Goal: Information Seeking & Learning: Learn about a topic

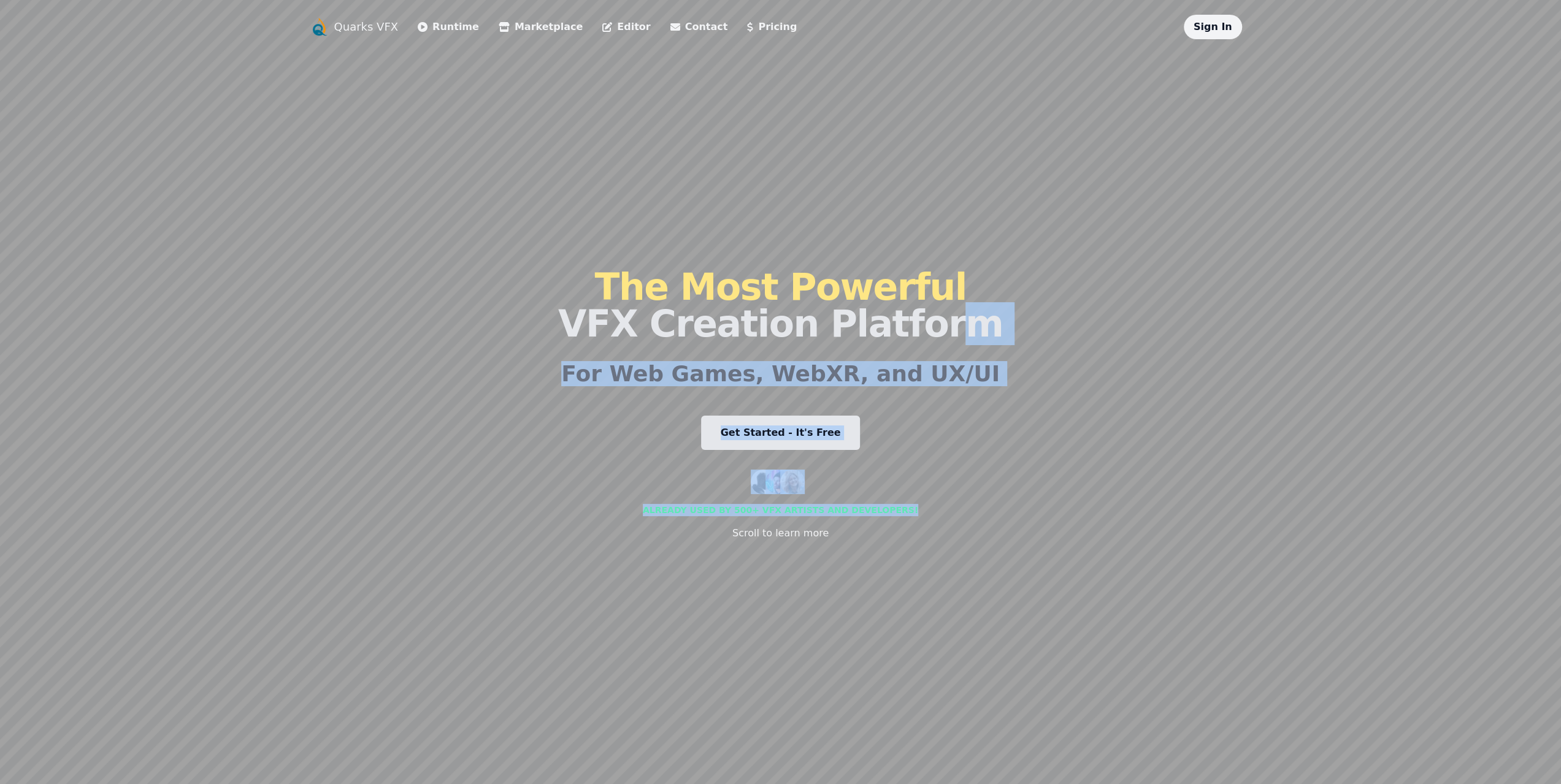
drag, startPoint x: 919, startPoint y: 552, endPoint x: 916, endPoint y: 323, distance: 229.0
click at [916, 323] on div "The Most Powerful VFX Creation Platform For Web Games, WebXR, and UX/UI Get Sta…" at bounding box center [780, 404] width 445 height 730
click at [440, 35] on li "Runtime" at bounding box center [448, 26] width 61 height 24
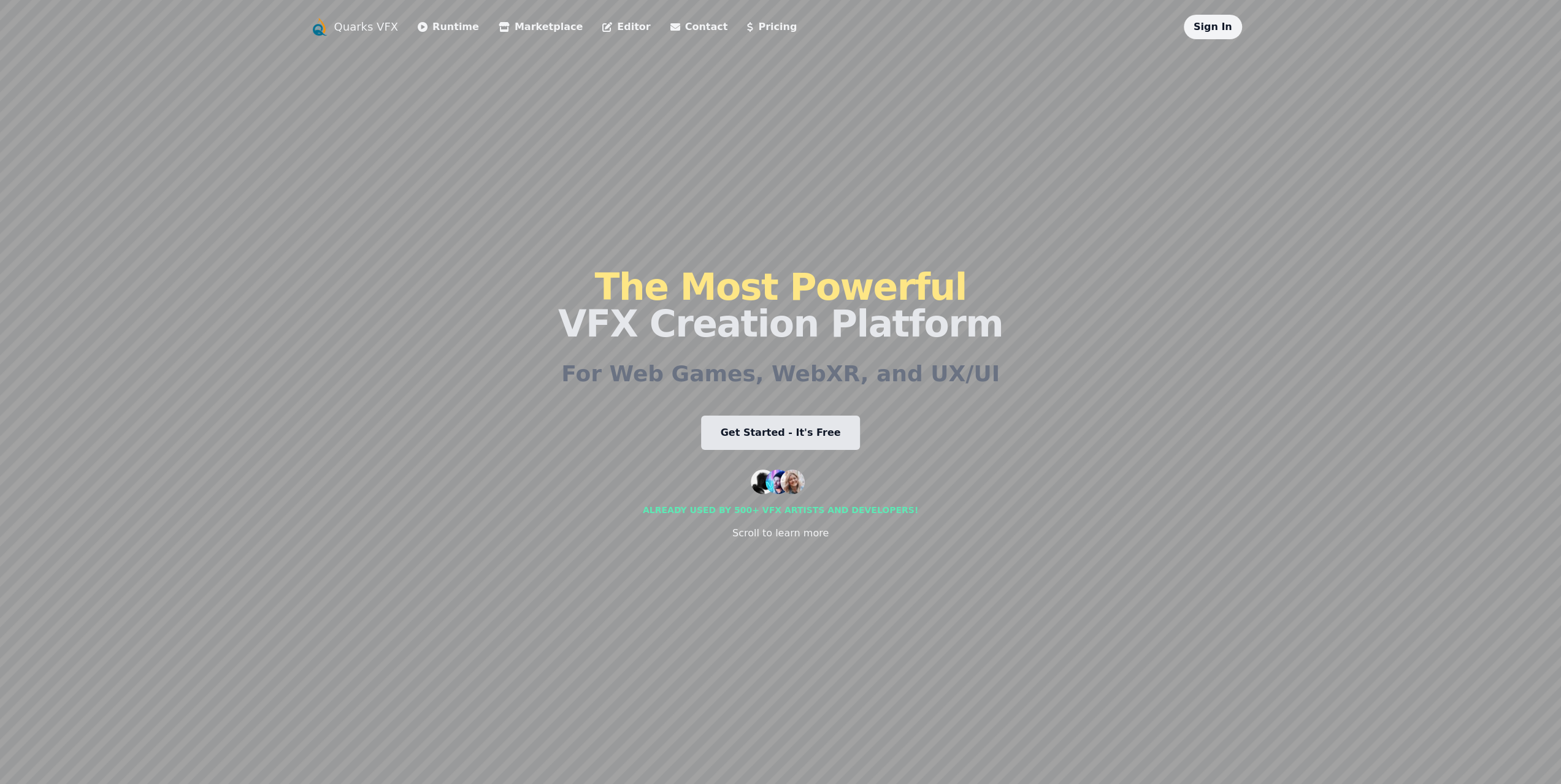
click at [441, 26] on link "Runtime" at bounding box center [448, 27] width 61 height 14
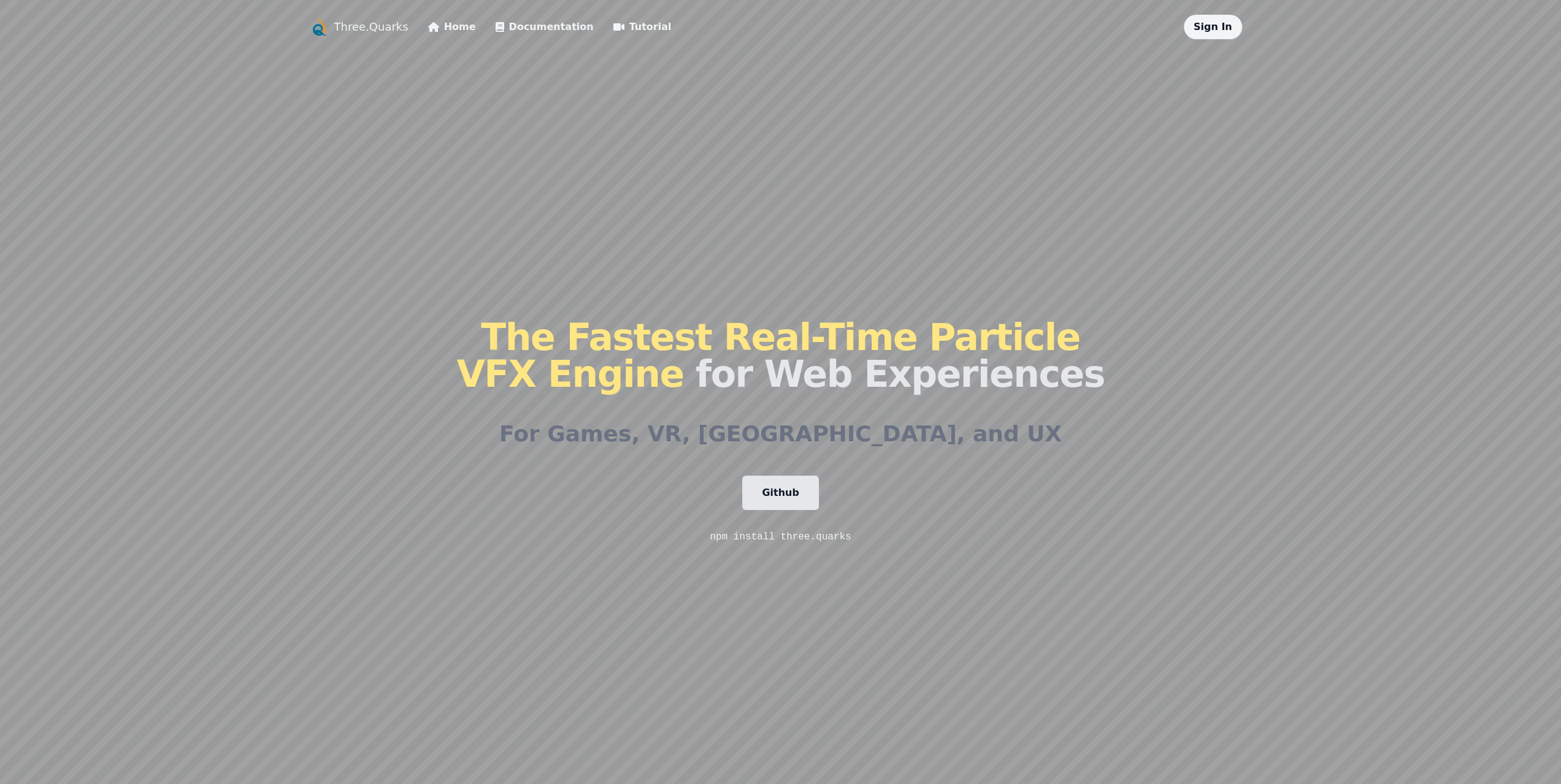
click at [432, 29] on link "Home" at bounding box center [452, 27] width 48 height 14
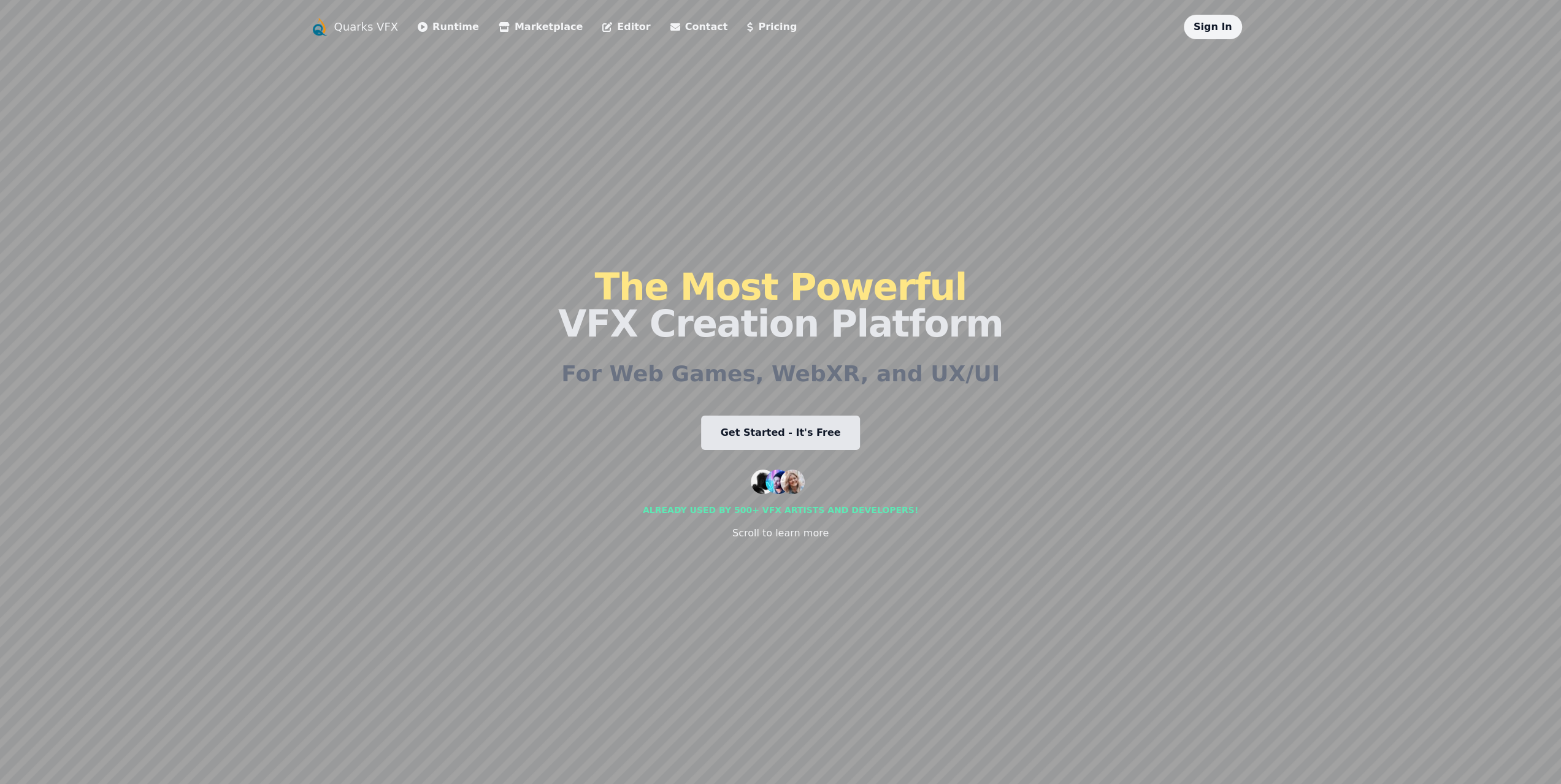
click at [747, 29] on link "Pricing" at bounding box center [772, 27] width 50 height 14
click at [443, 32] on link "Runtime" at bounding box center [448, 27] width 61 height 14
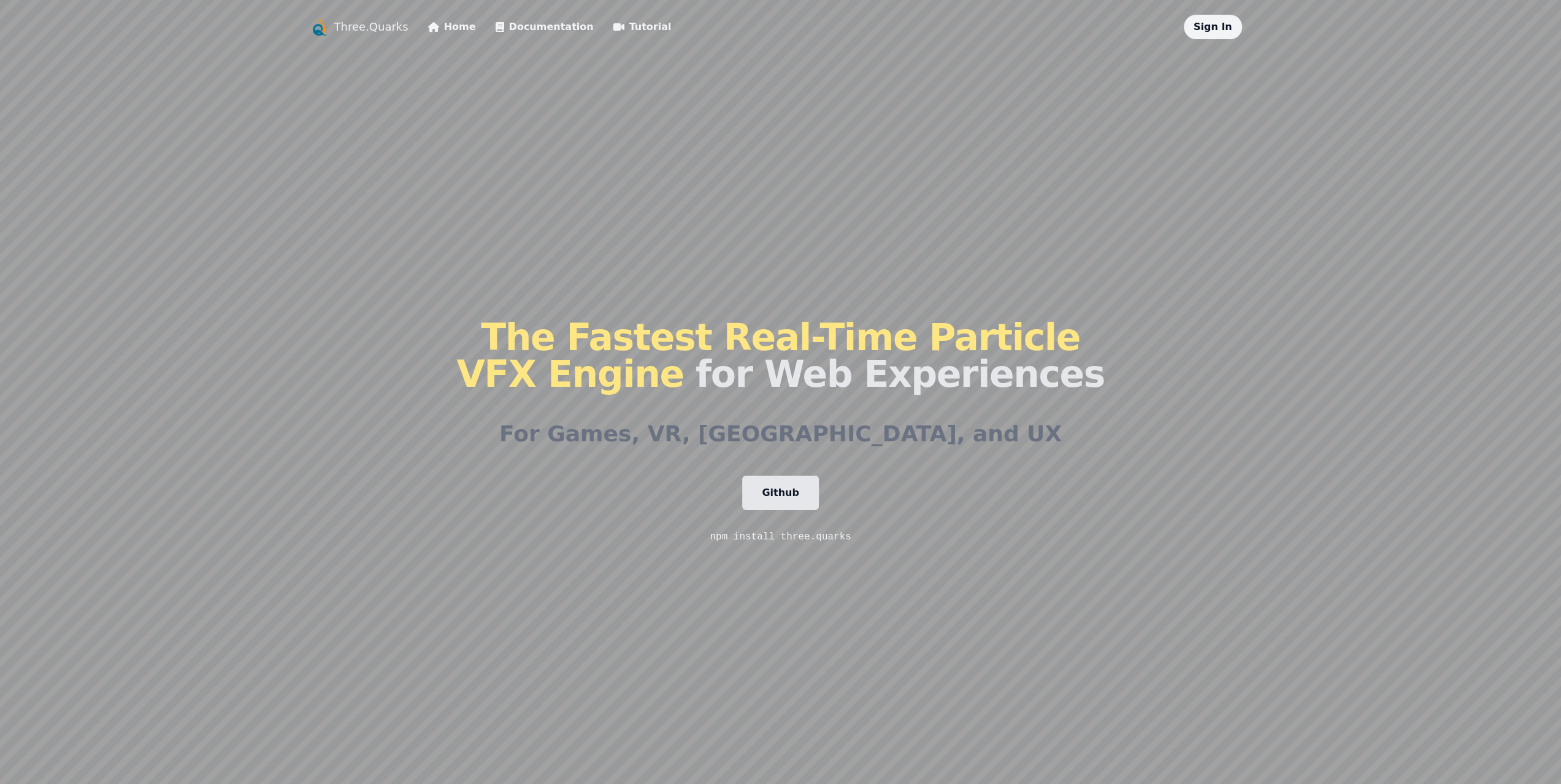
click at [623, 23] on link "Tutorial" at bounding box center [642, 27] width 58 height 14
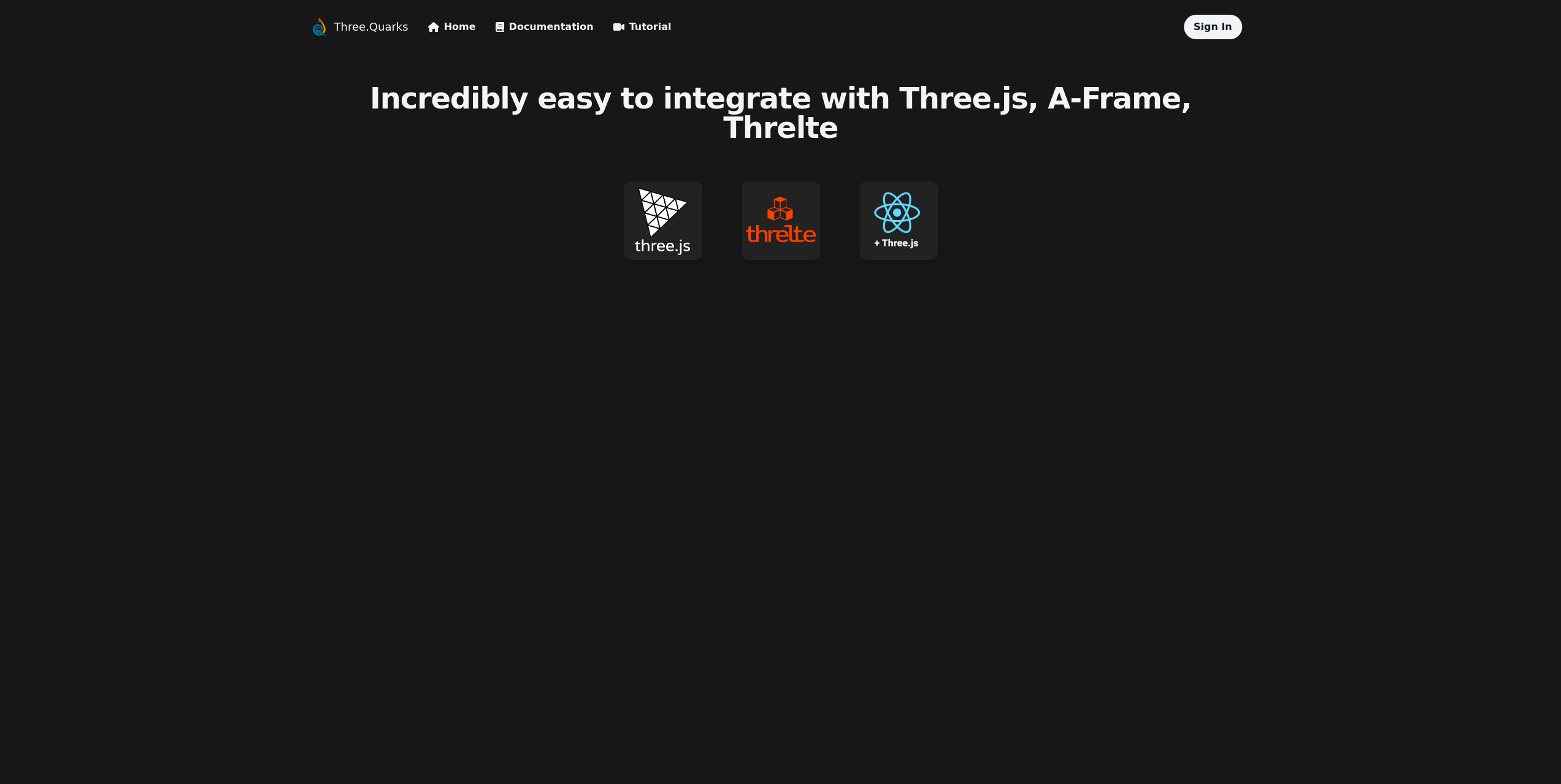
click at [659, 190] on img at bounding box center [662, 220] width 78 height 78
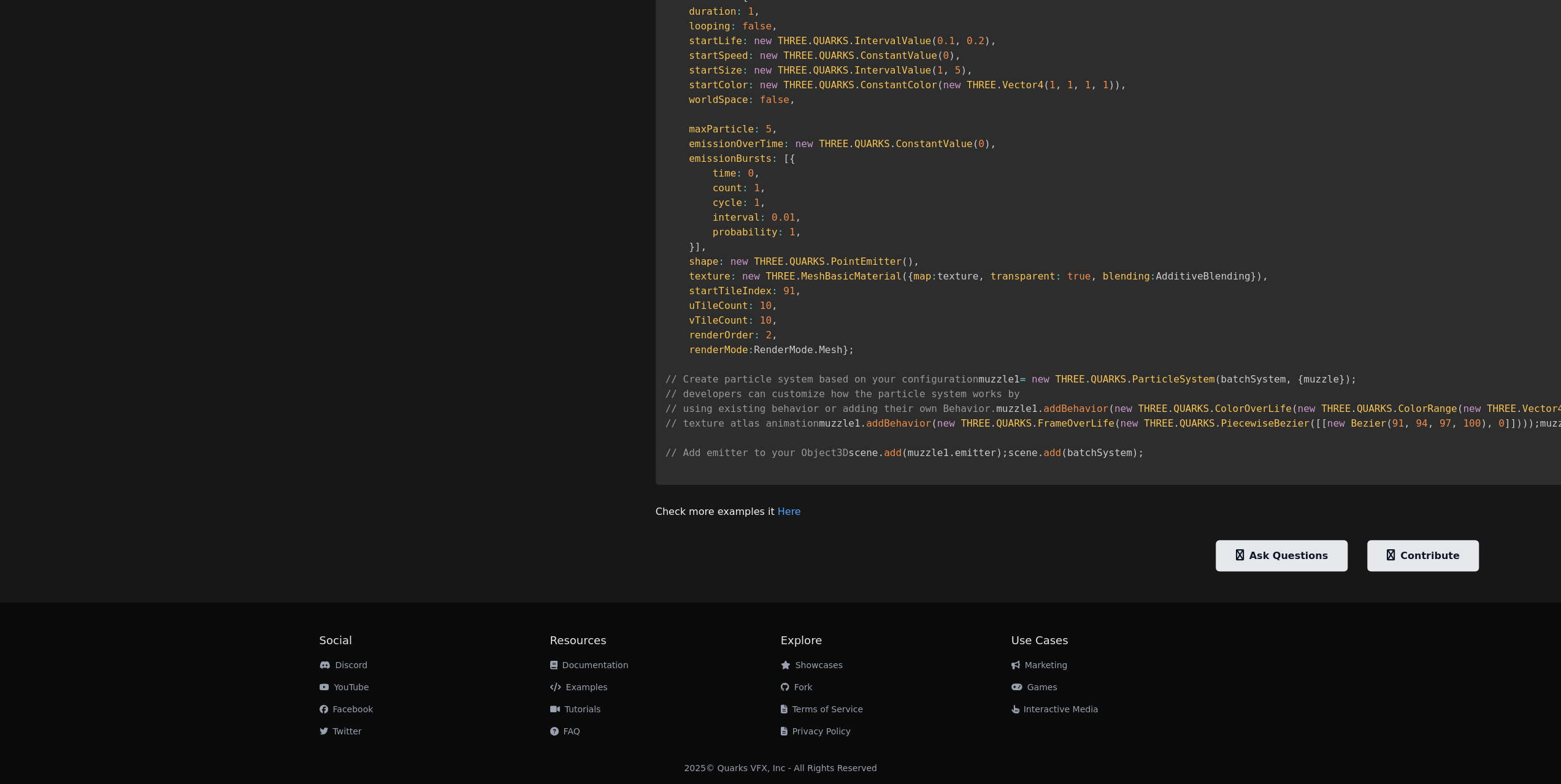
scroll to position [1047, 0]
